Goal: Task Accomplishment & Management: Use online tool/utility

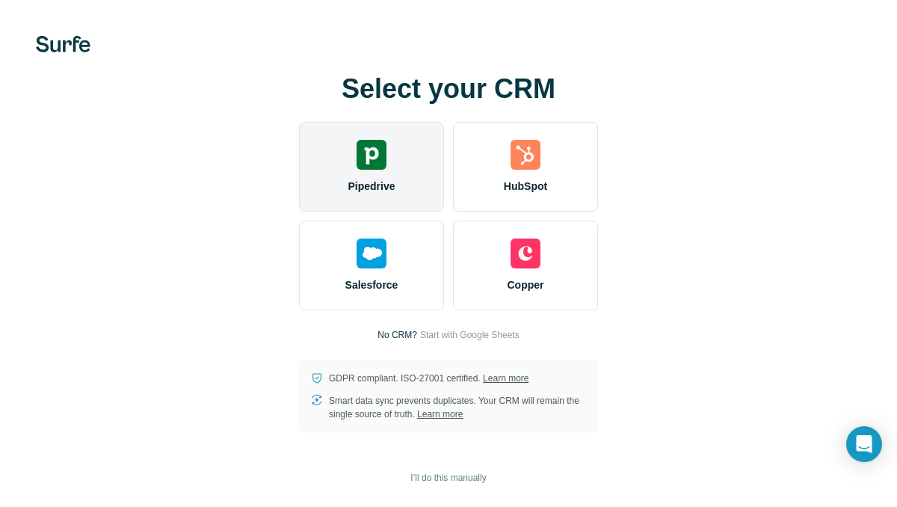
click at [374, 170] on div "Pipedrive" at bounding box center [371, 167] width 145 height 90
